Goal: Information Seeking & Learning: Understand process/instructions

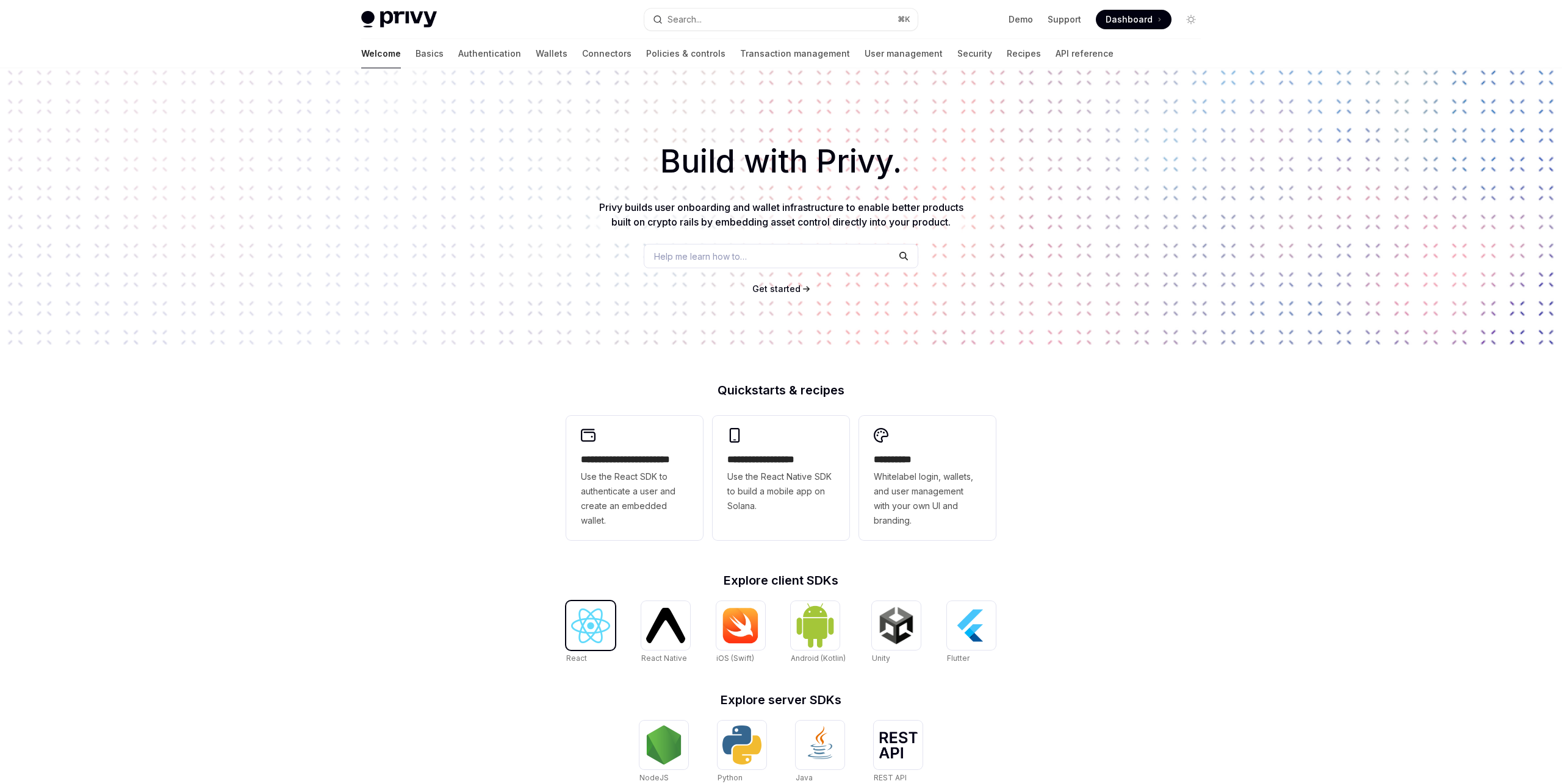
click at [592, 635] on img at bounding box center [591, 626] width 39 height 35
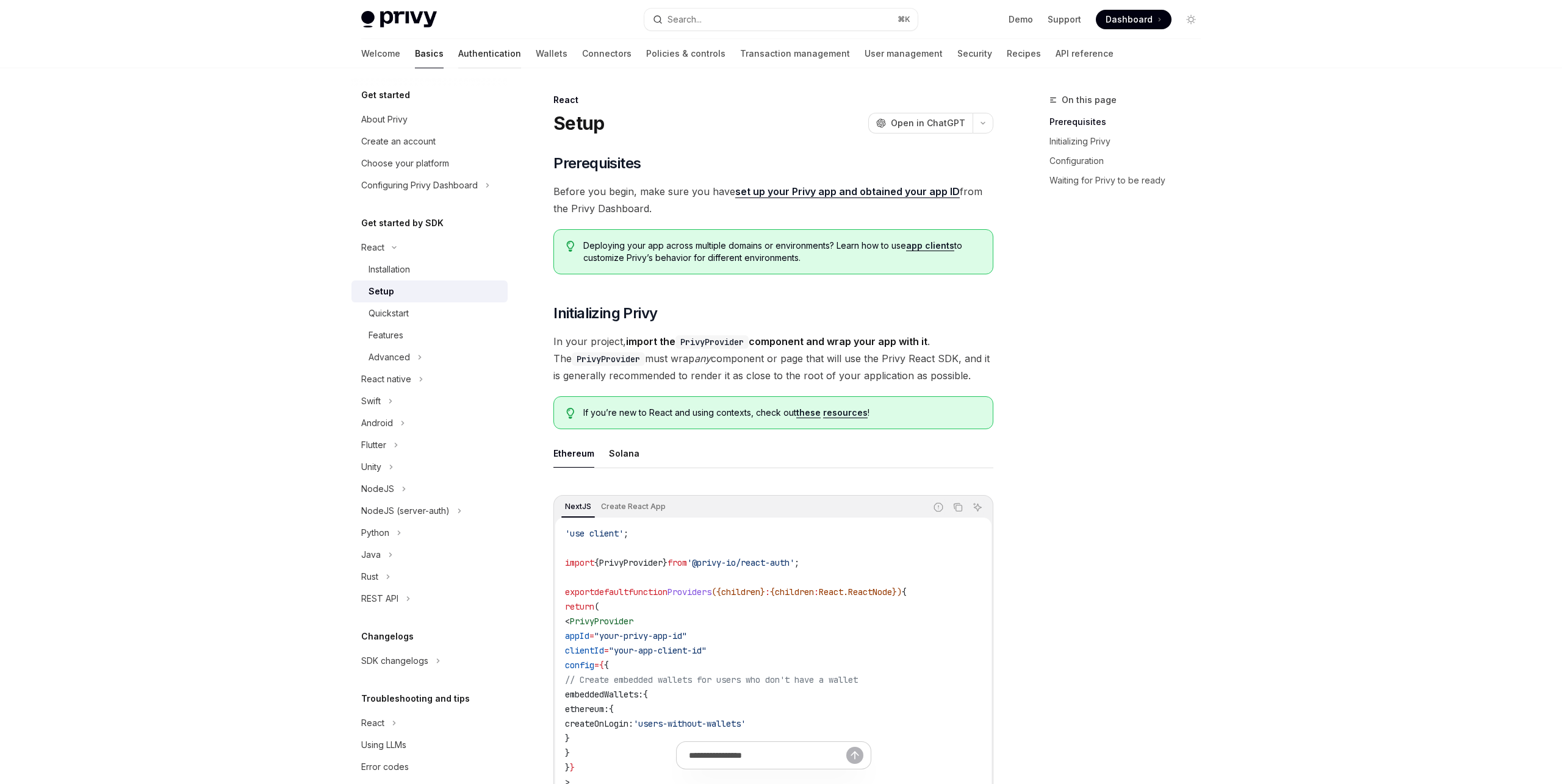
click at [459, 53] on link "Authentication" at bounding box center [489, 54] width 62 height 29
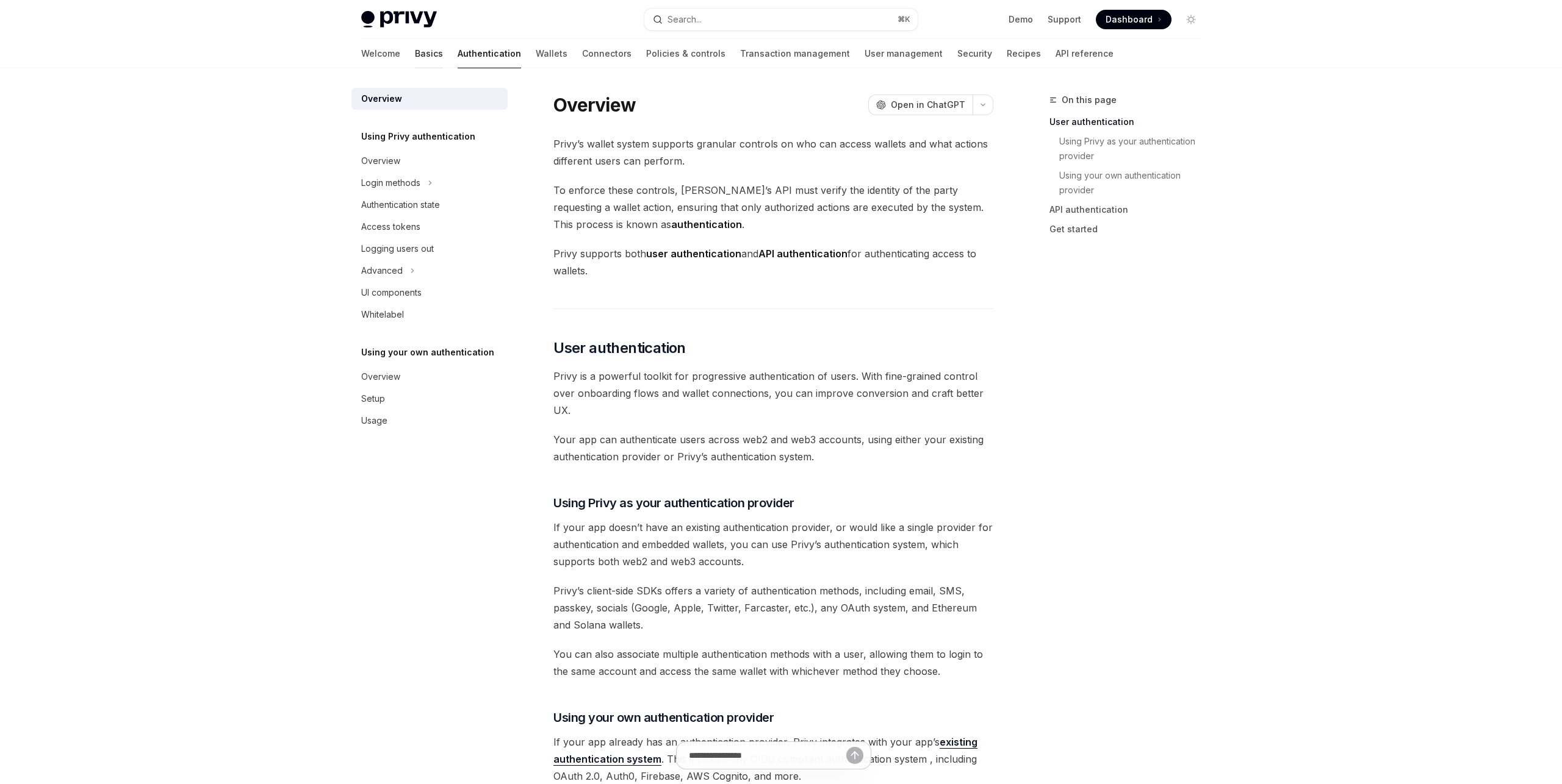
click at [415, 54] on link "Basics" at bounding box center [429, 54] width 28 height 29
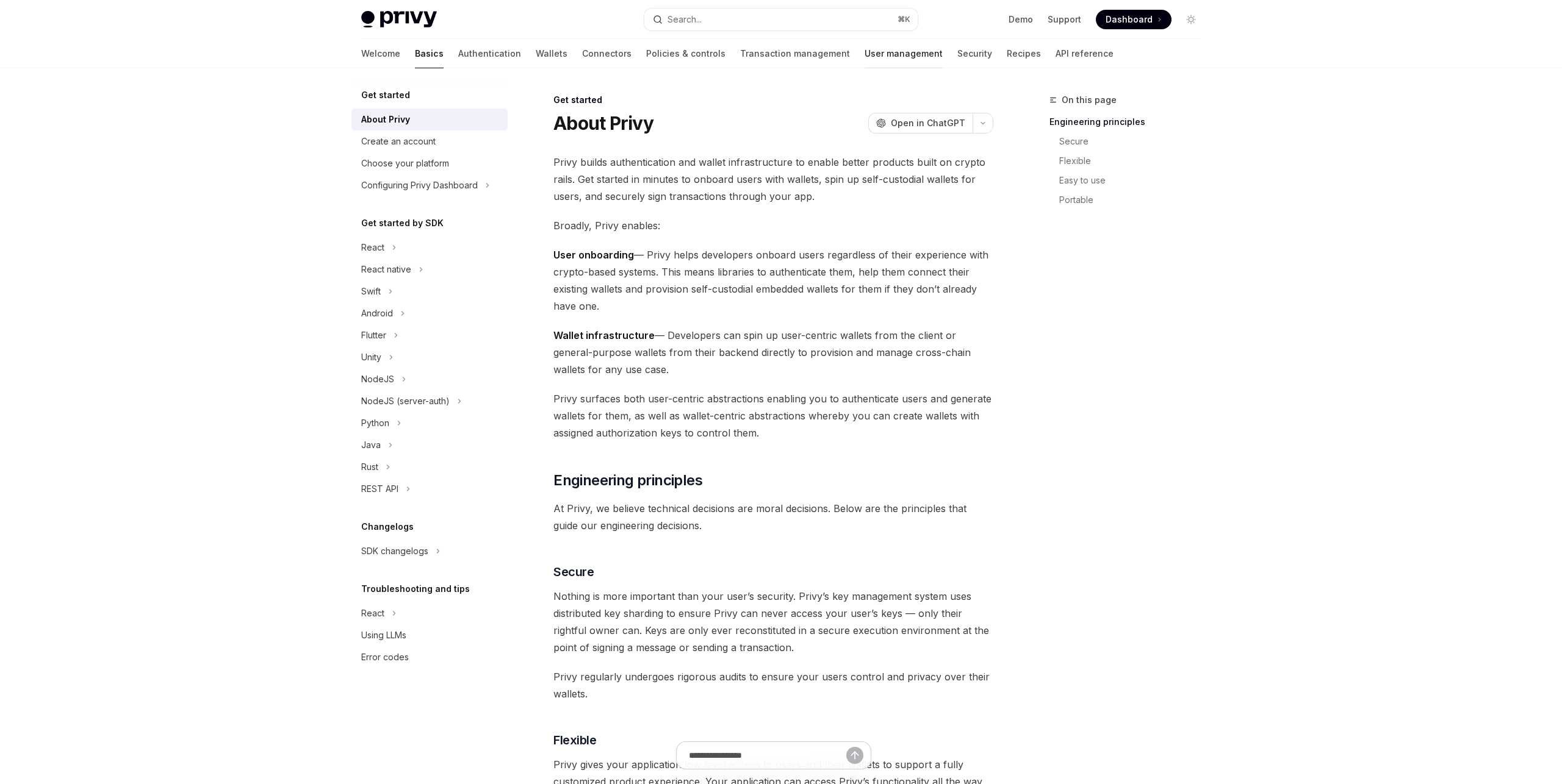
click at [865, 53] on link "User management" at bounding box center [903, 54] width 78 height 29
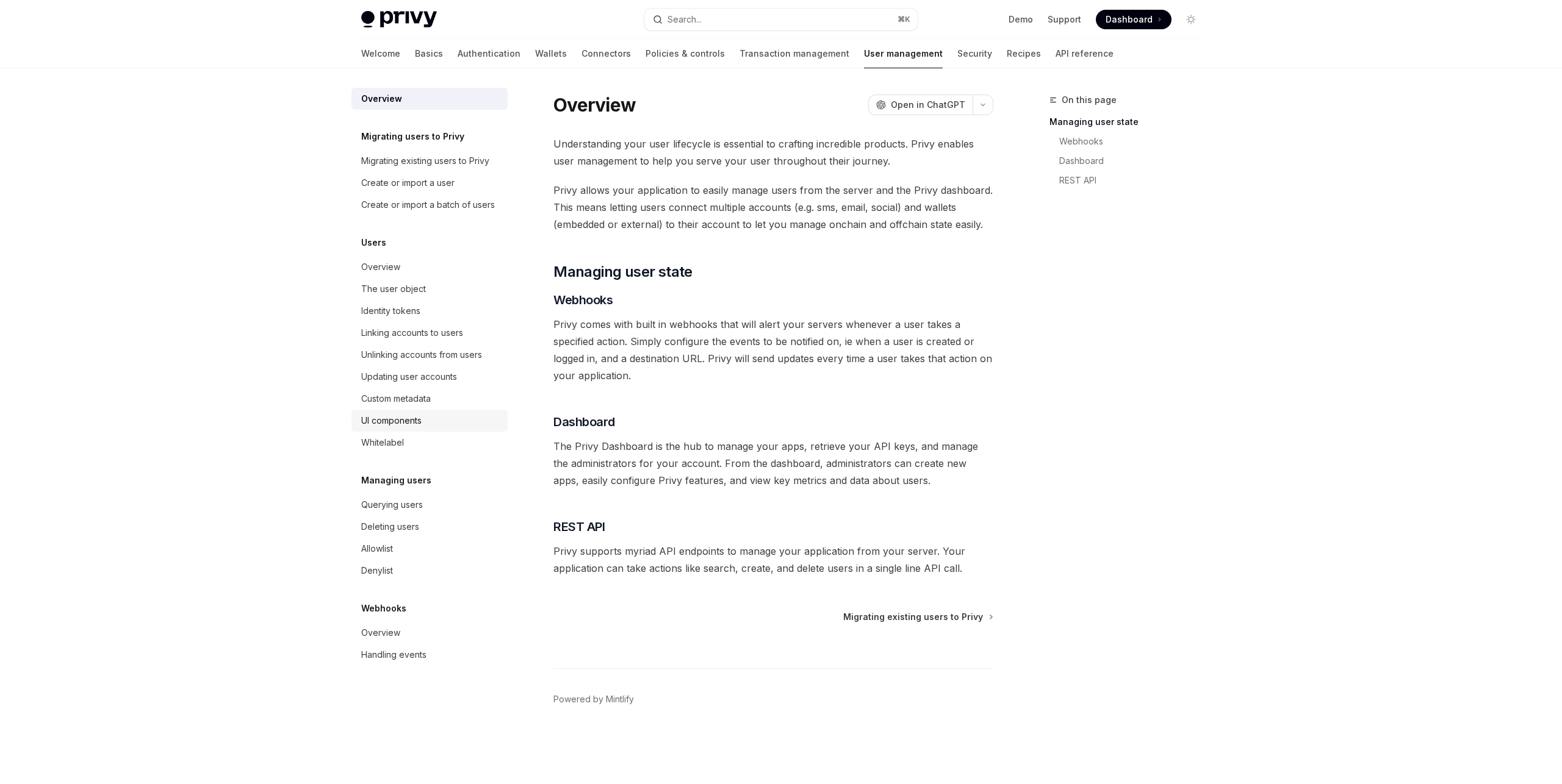
click at [411, 422] on div "UI components" at bounding box center [391, 421] width 61 height 15
click at [425, 422] on div "UI components" at bounding box center [430, 421] width 139 height 15
type textarea "*"
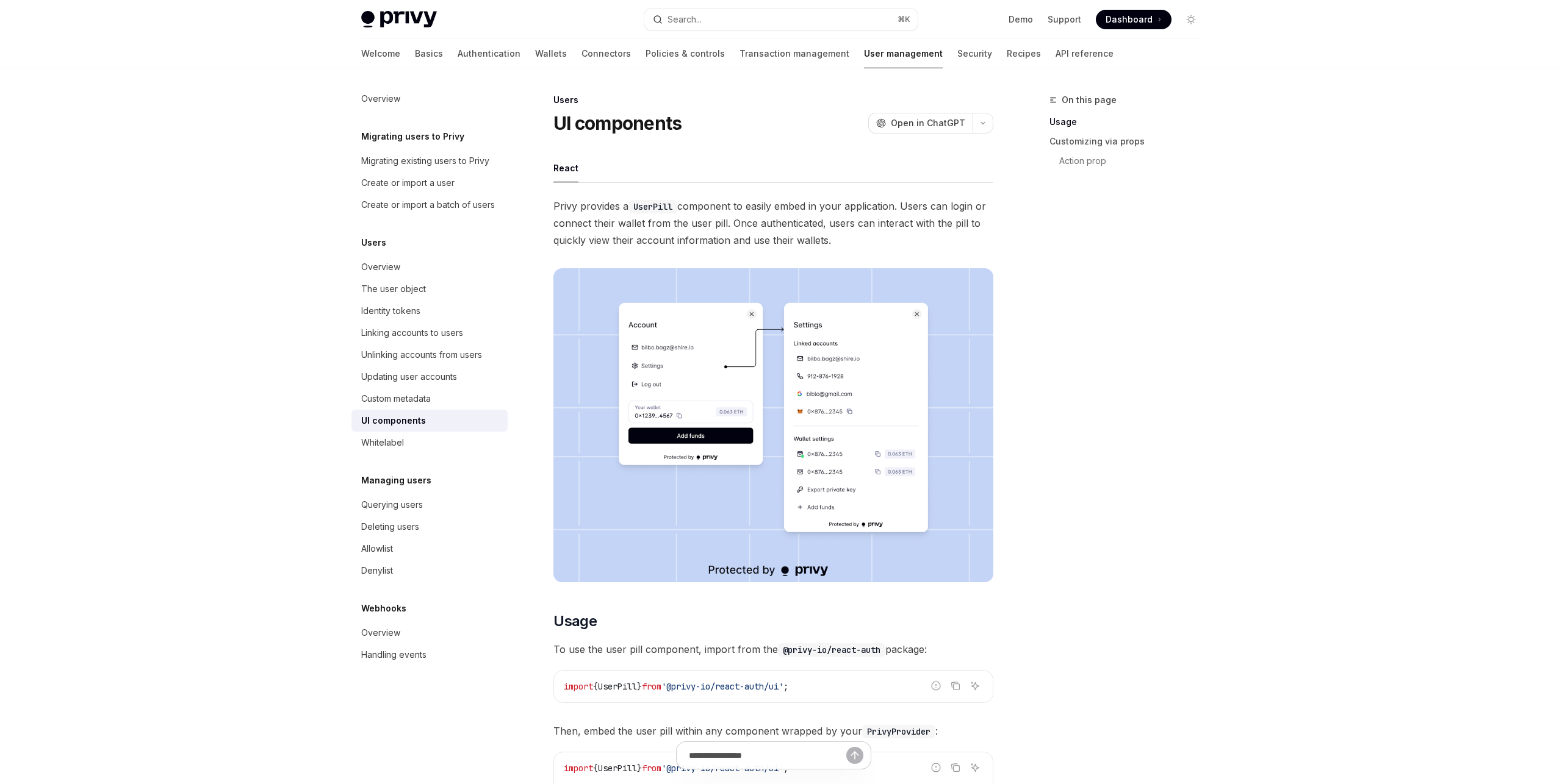
click at [653, 211] on code "UserPill" at bounding box center [653, 207] width 49 height 14
copy code "UserPill"
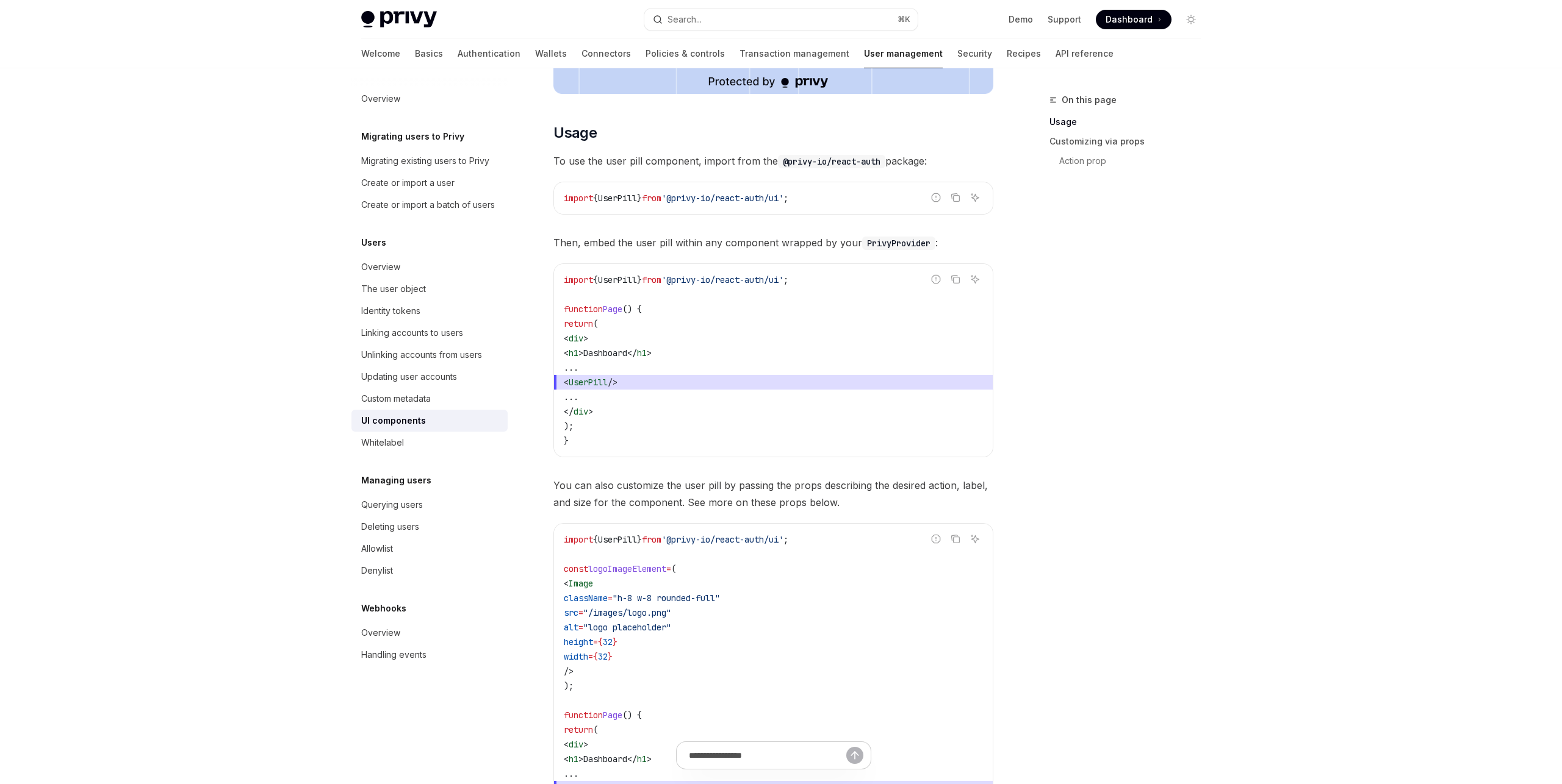
scroll to position [506, 0]
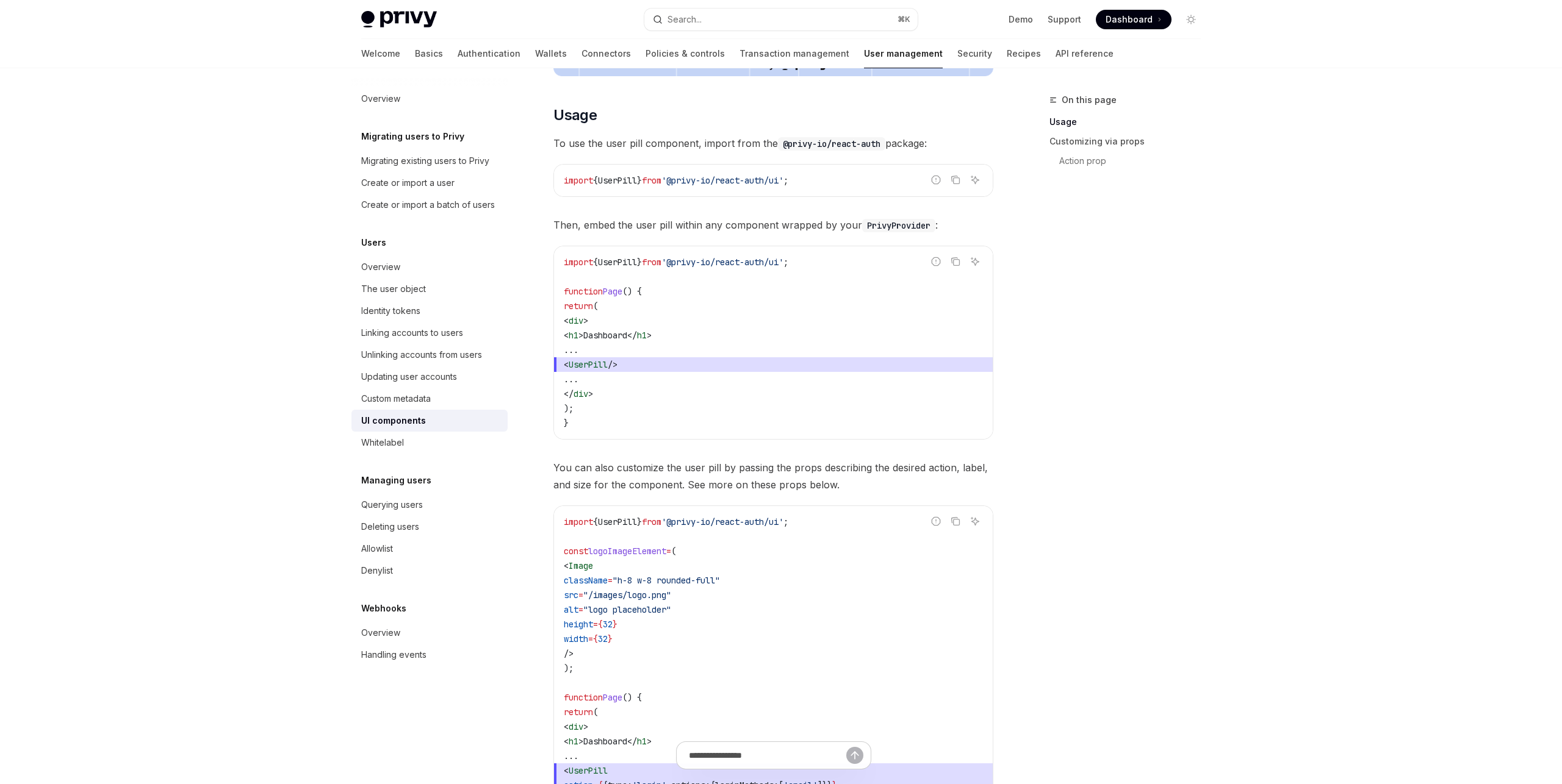
click at [629, 180] on span "UserPill" at bounding box center [618, 180] width 39 height 11
click at [630, 180] on span "UserPill" at bounding box center [618, 180] width 39 height 11
click at [716, 178] on span "'@privy-io/react-auth/ui'" at bounding box center [722, 180] width 122 height 11
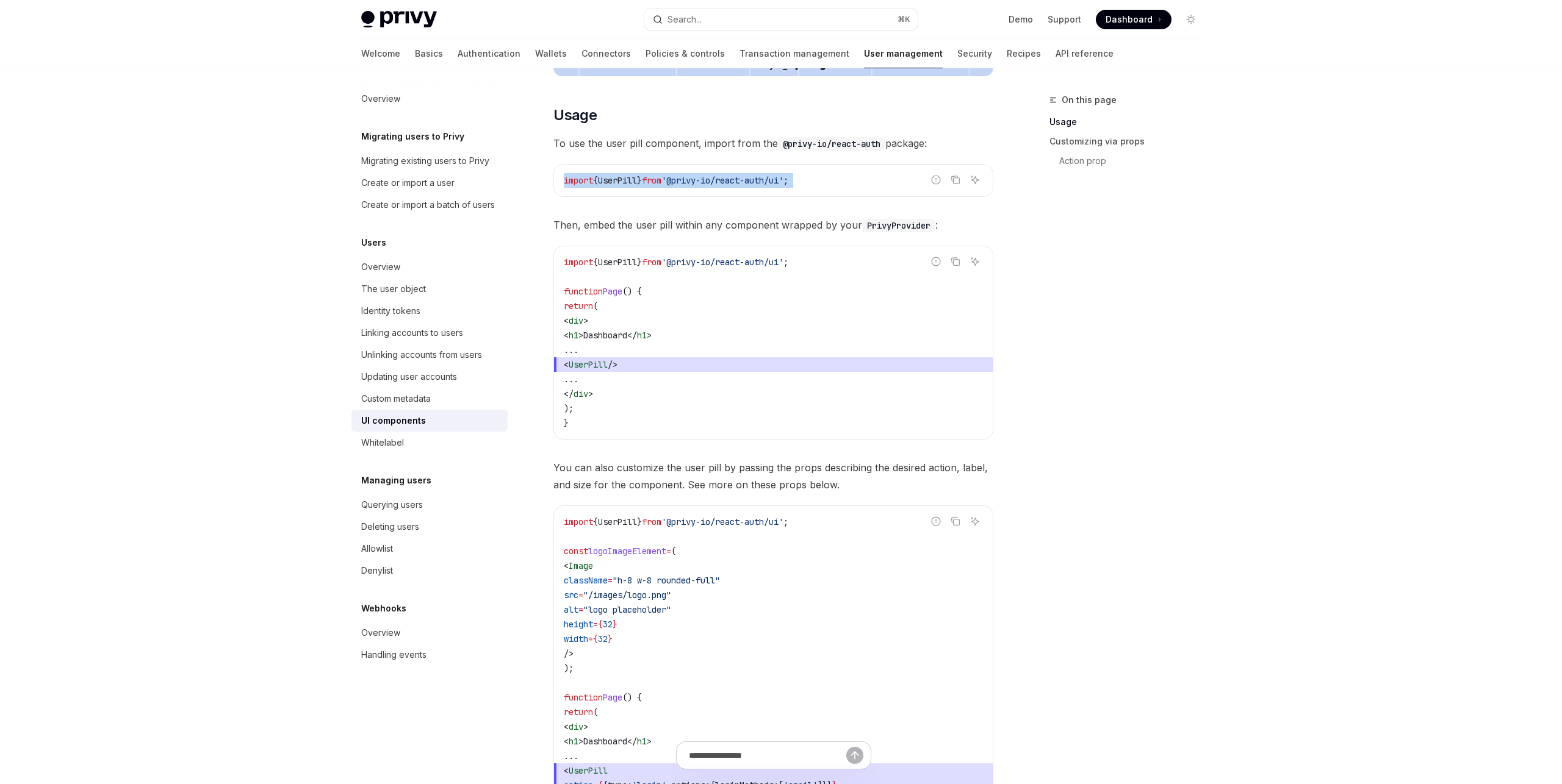
click at [716, 178] on span "'@privy-io/react-auth/ui'" at bounding box center [722, 180] width 122 height 11
copy code "import { UserPill } from '@privy-io/react-auth/ui' ;"
